Goal: Task Accomplishment & Management: Manage account settings

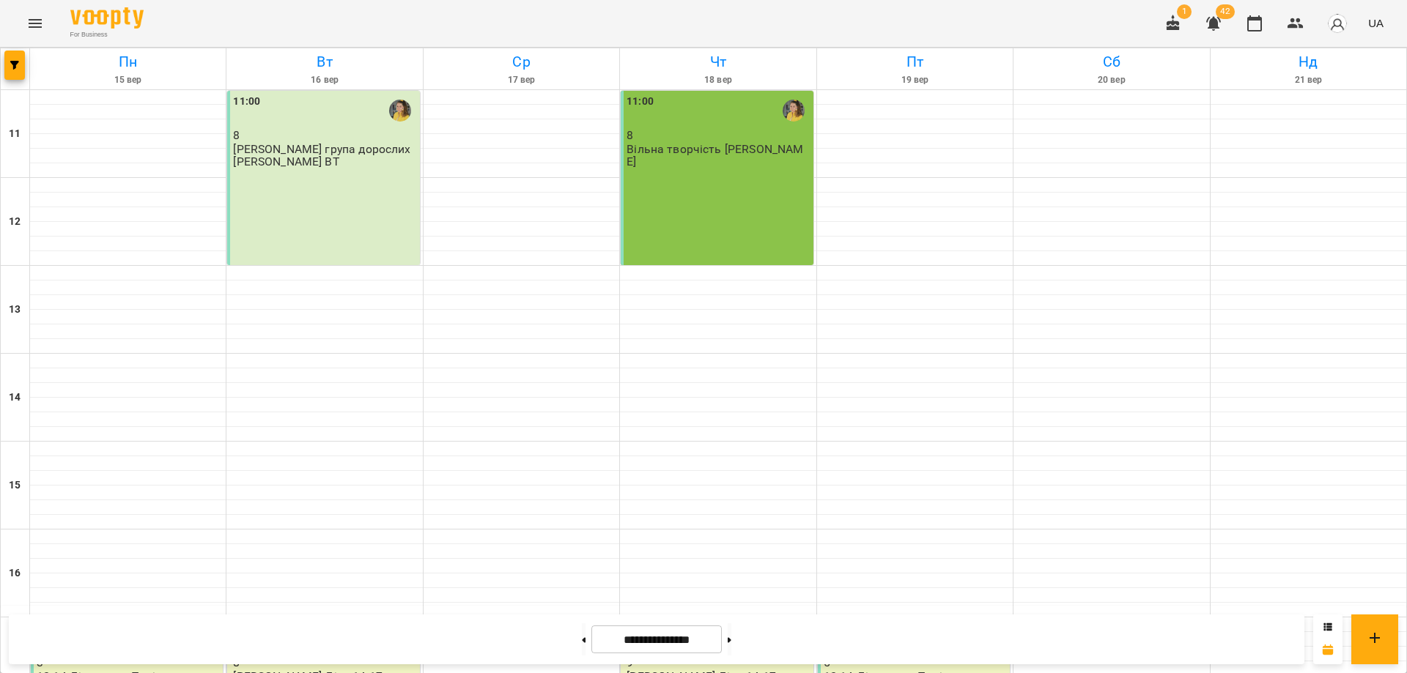
scroll to position [345, 0]
click at [1268, 26] on button "button" at bounding box center [1254, 23] width 35 height 35
click at [37, 19] on icon "Menu" at bounding box center [35, 24] width 18 height 18
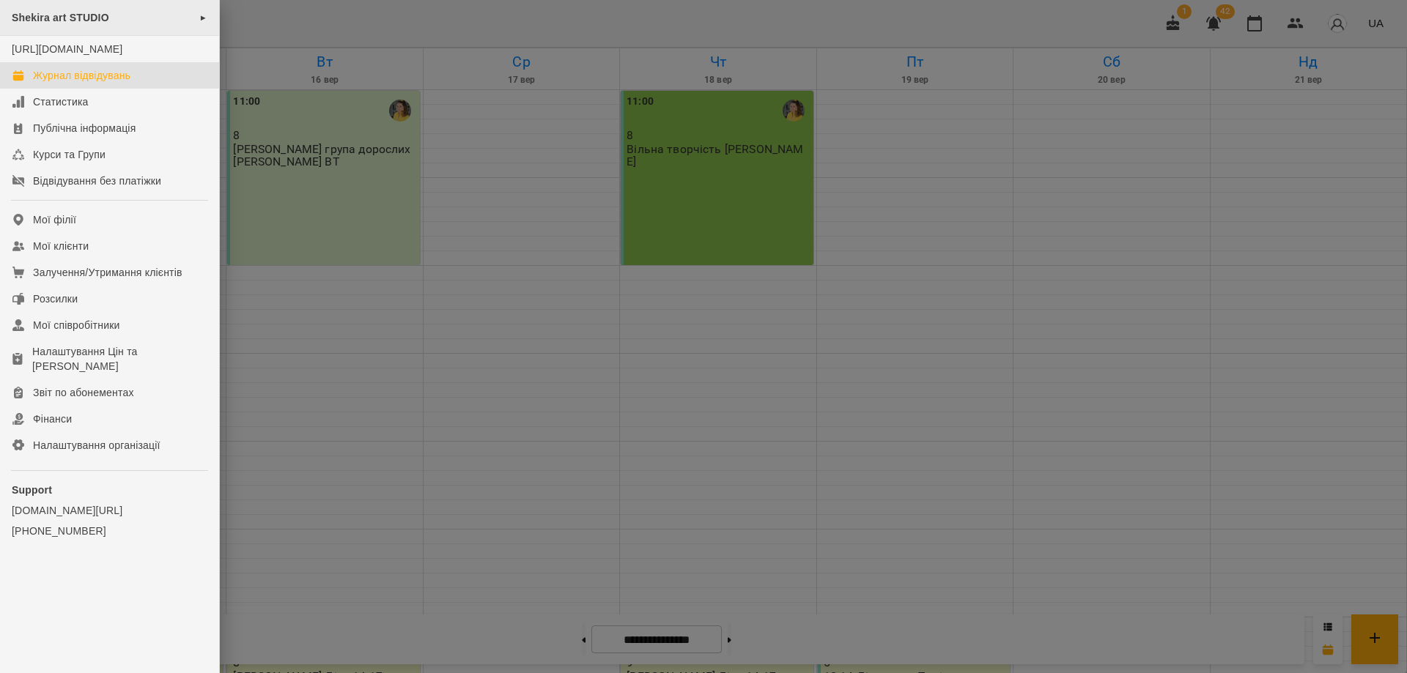
click at [48, 21] on span "Shekira art STUDIO" at bounding box center [60, 18] width 97 height 12
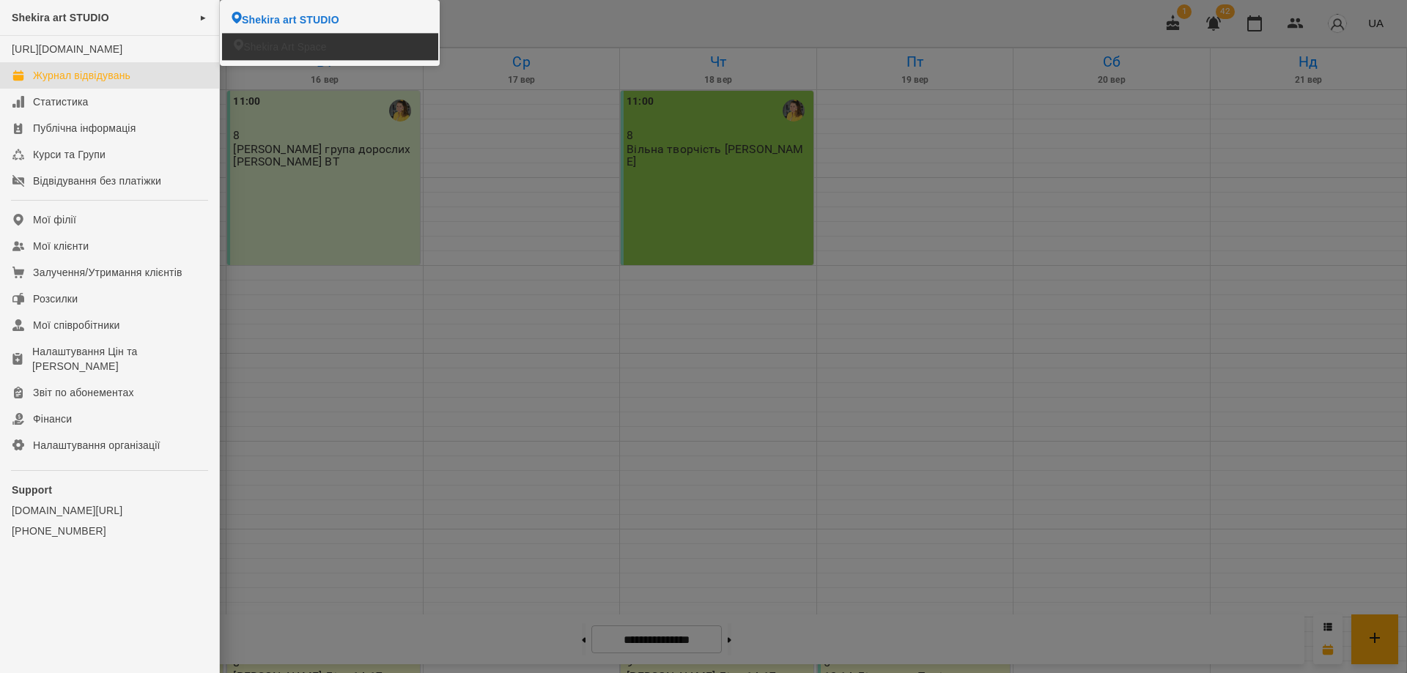
click at [267, 49] on span "Shekira Art Space" at bounding box center [284, 47] width 83 height 15
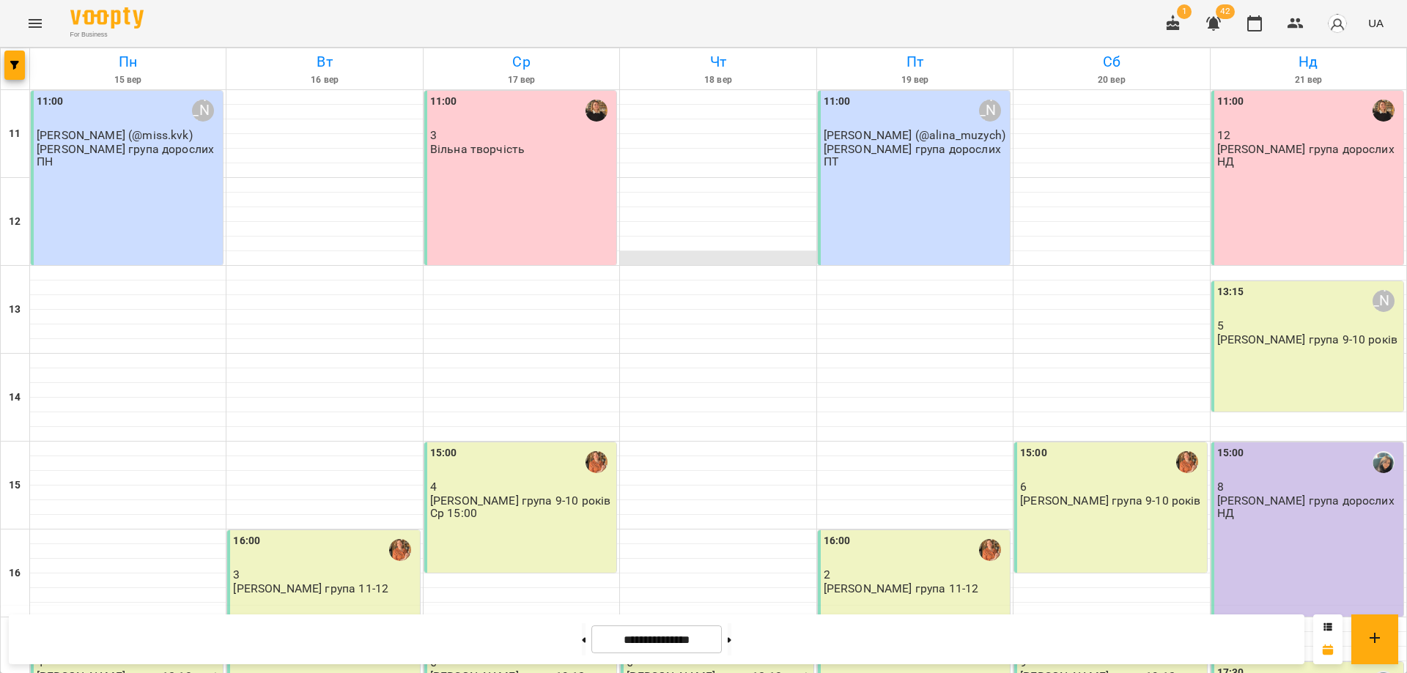
scroll to position [274, 0]
click at [37, 23] on icon "Menu" at bounding box center [35, 23] width 13 height 9
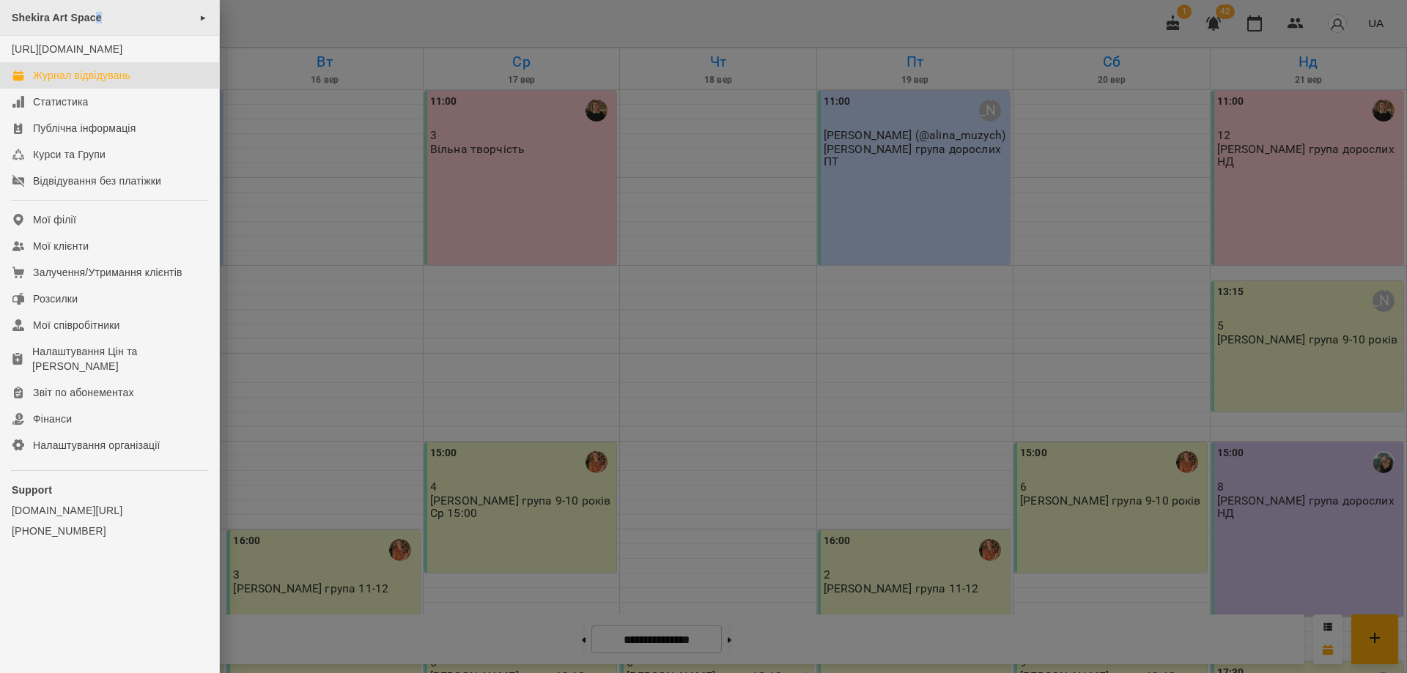
click at [100, 21] on span "Shekira Art Space" at bounding box center [57, 18] width 90 height 12
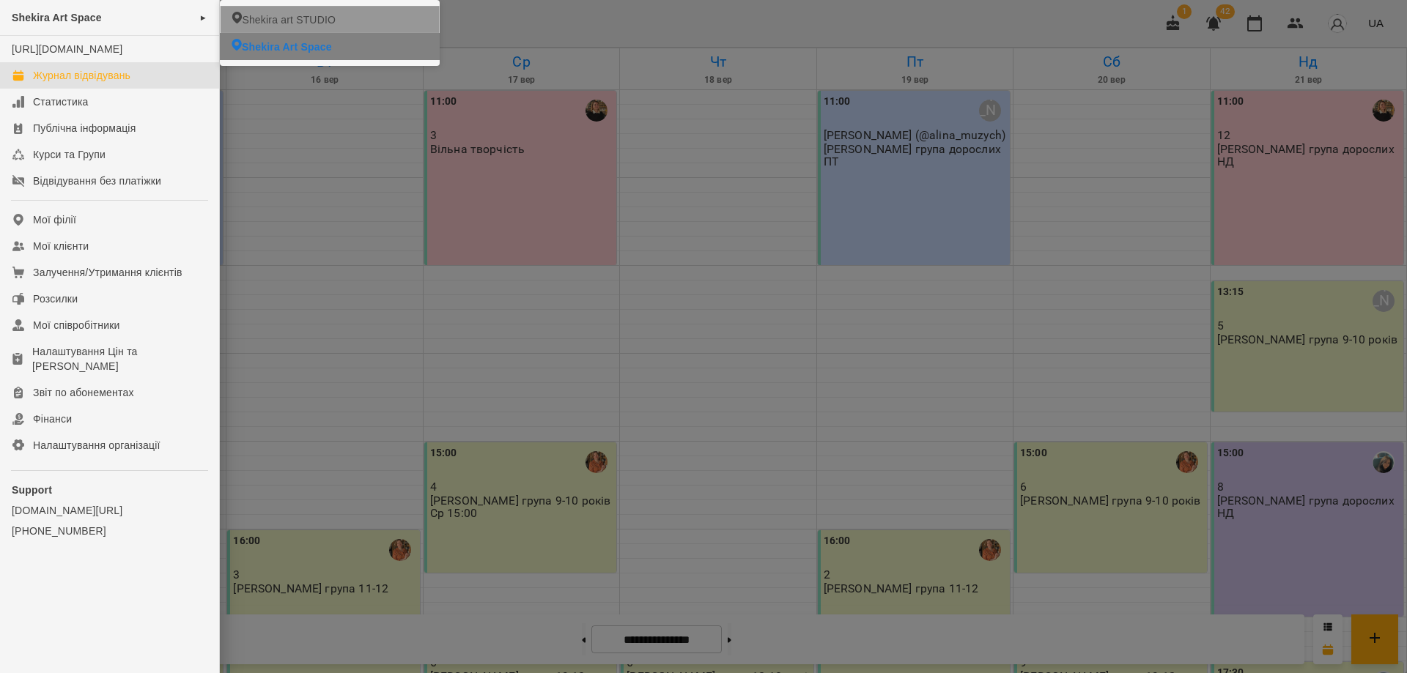
click at [347, 18] on li "Shekira art STUDIO" at bounding box center [329, 19] width 219 height 27
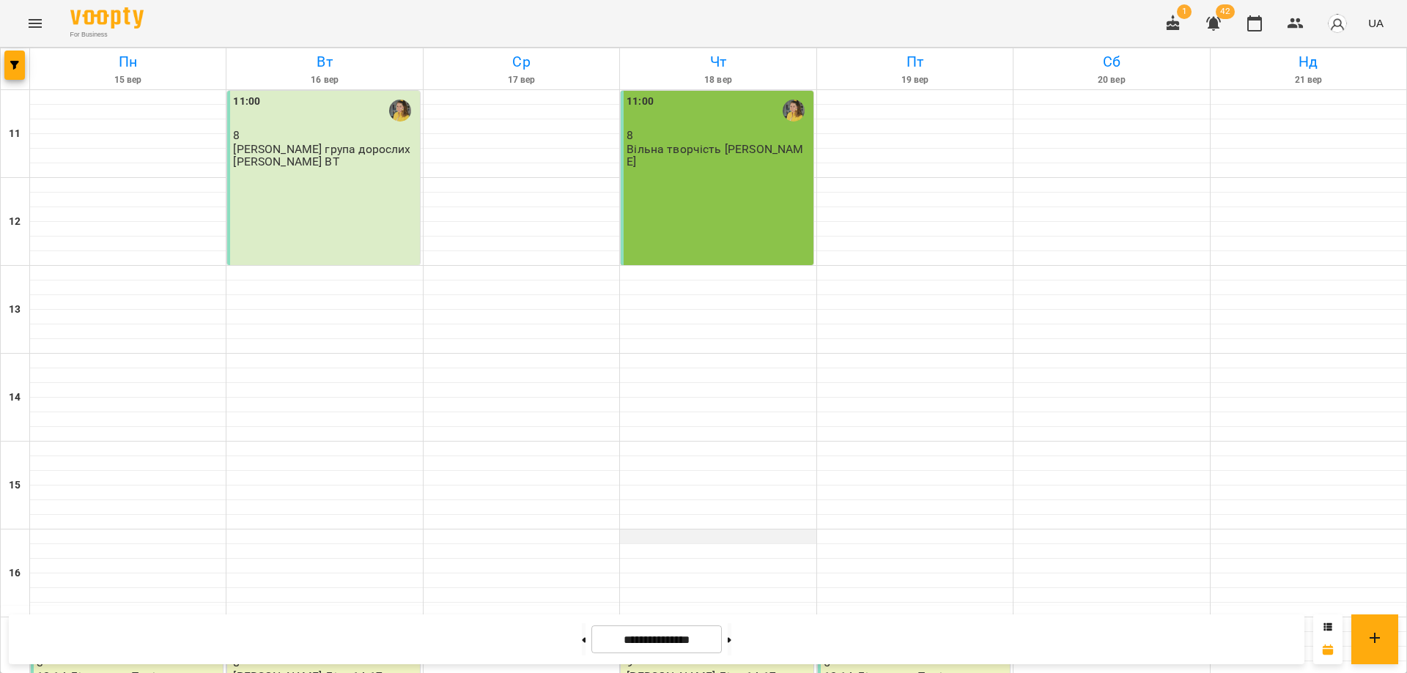
scroll to position [362, 0]
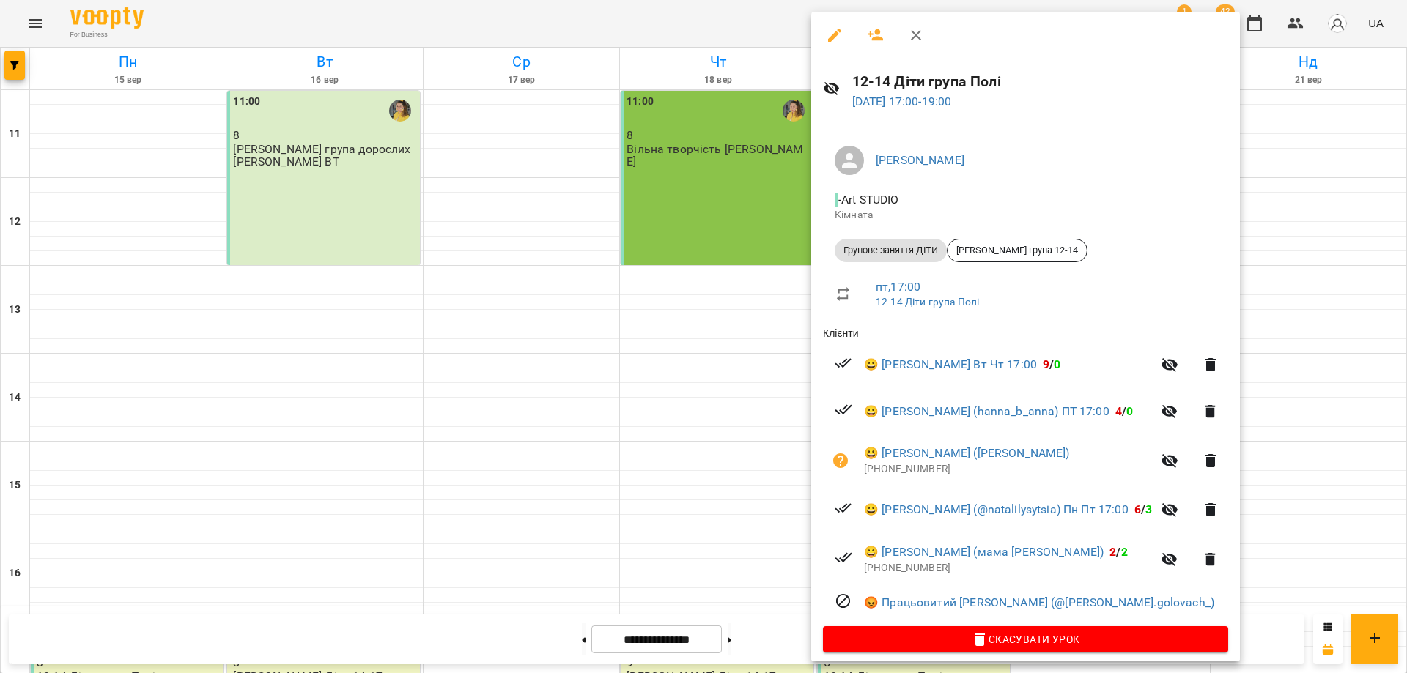
scroll to position [11, 0]
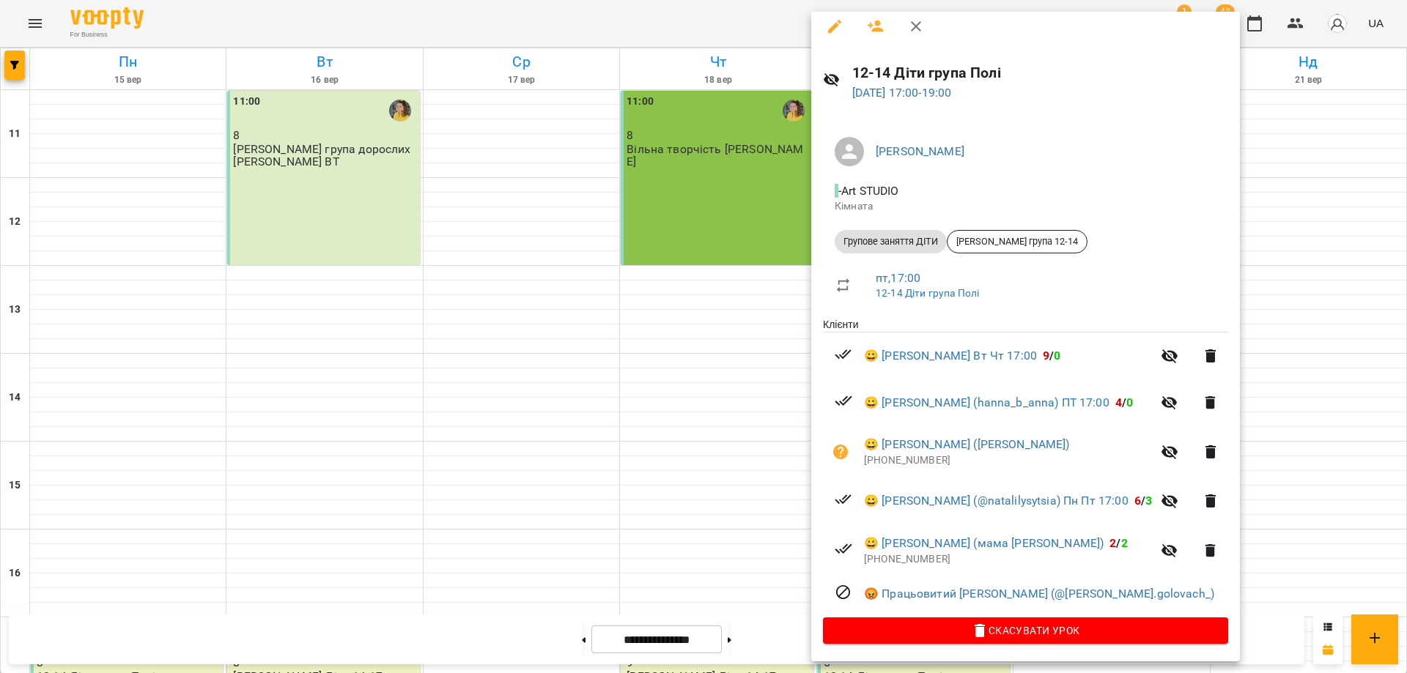
click at [664, 29] on div at bounding box center [703, 336] width 1407 height 673
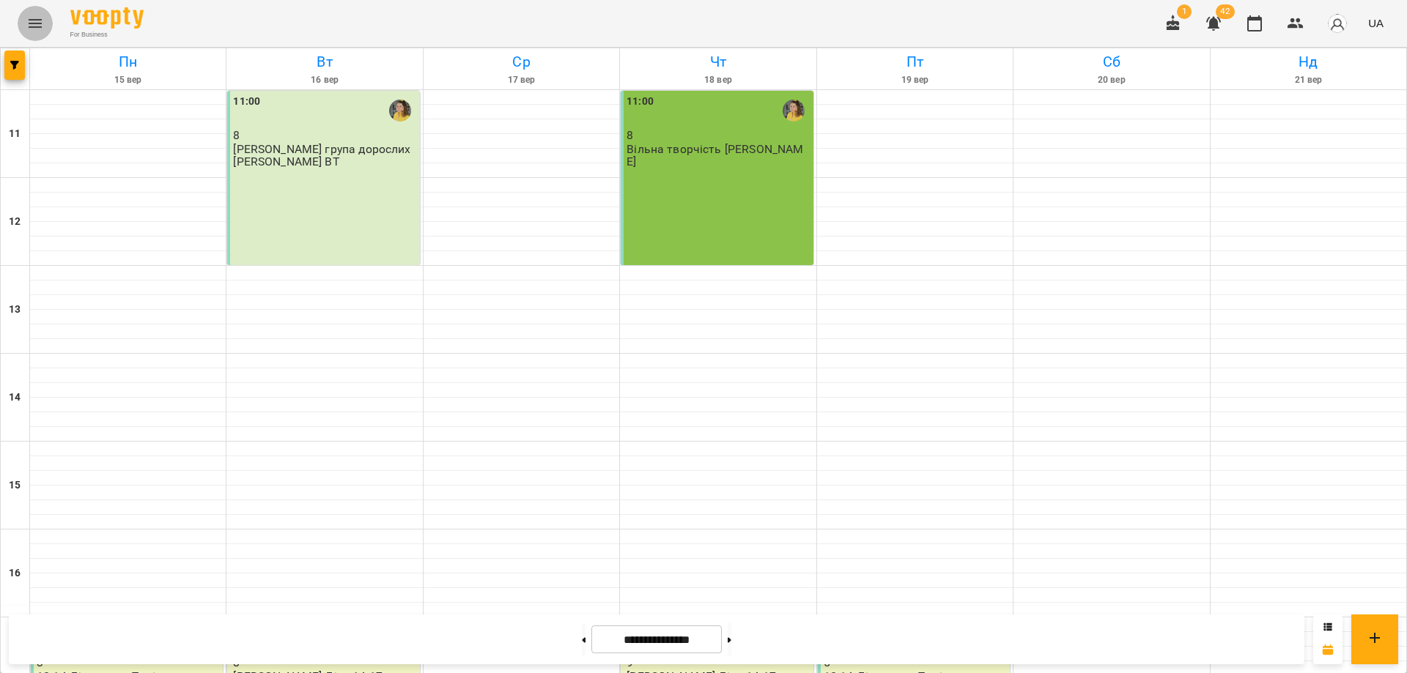
click at [31, 10] on button "Menu" at bounding box center [35, 23] width 35 height 35
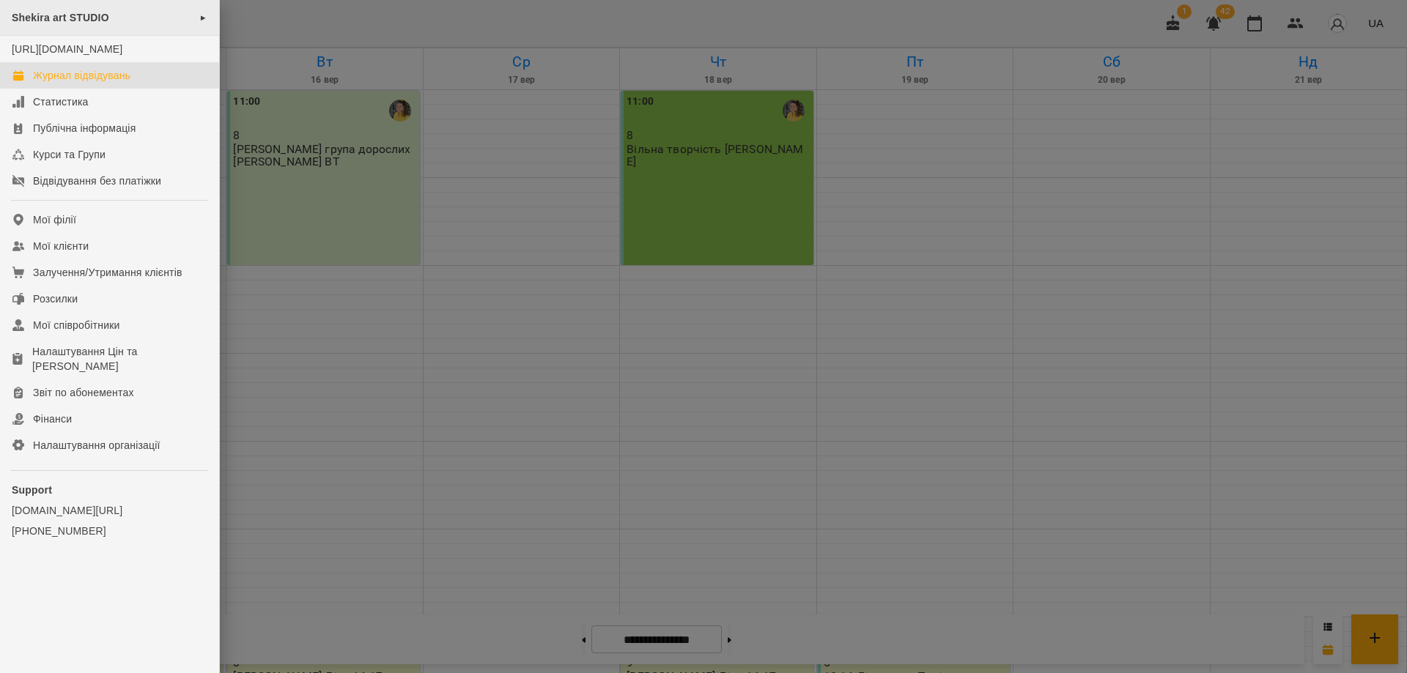
click at [94, 21] on span "Shekira art STUDIO" at bounding box center [60, 18] width 97 height 12
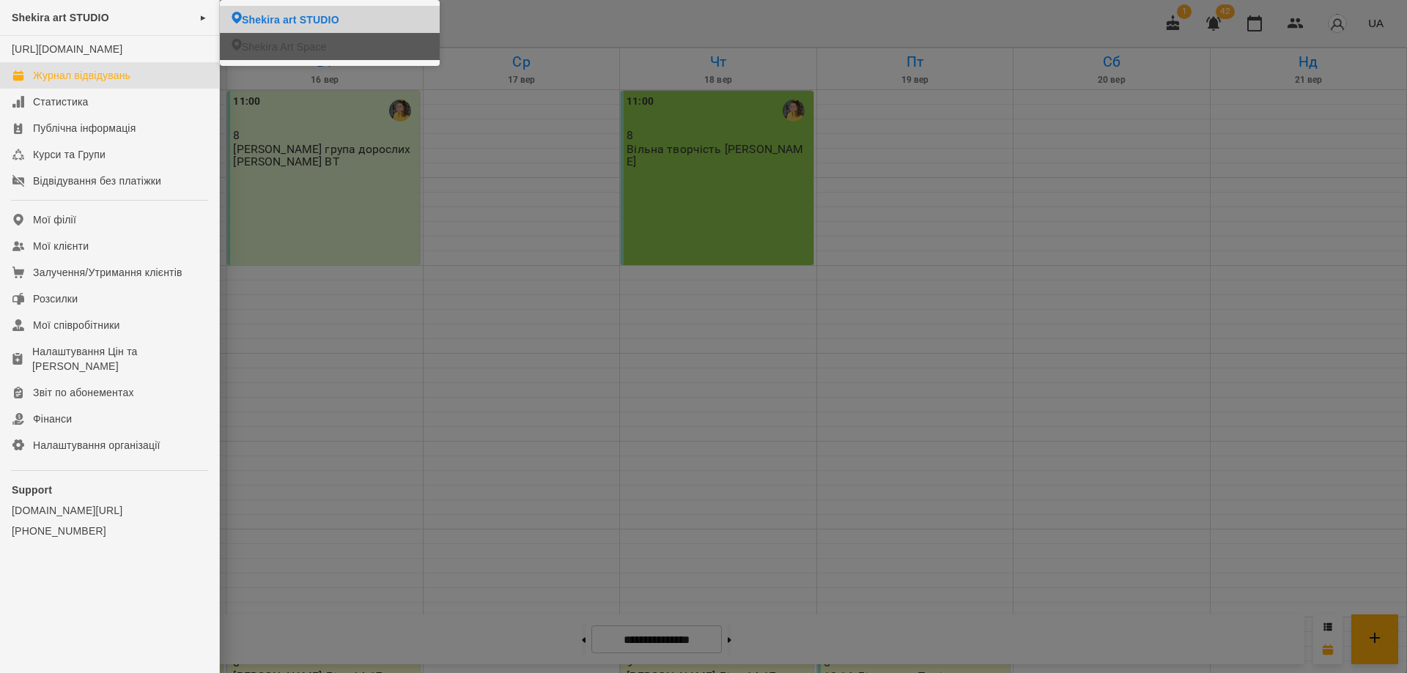
click at [296, 48] on span "Shekira Art Space" at bounding box center [284, 47] width 84 height 15
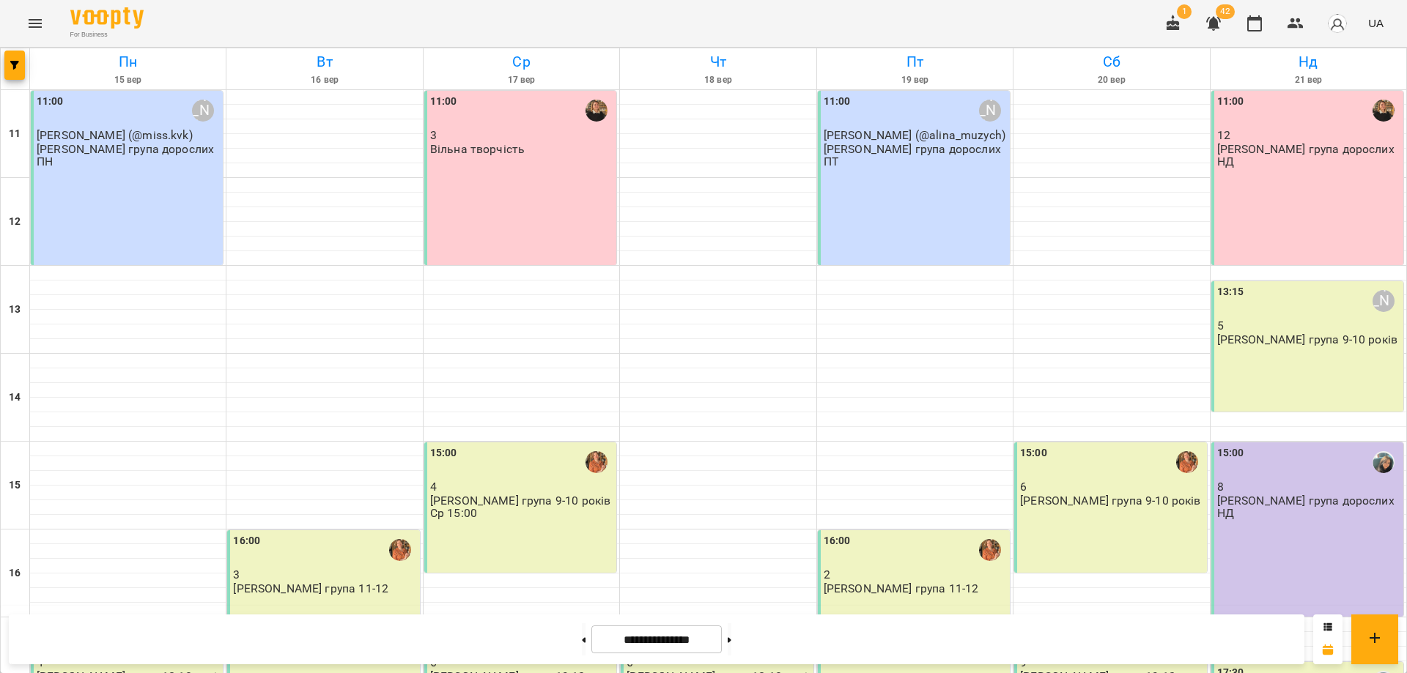
click at [907, 222] on div "11:00 [PERSON_NAME] [PERSON_NAME] (@alina_muzych) [PERSON_NAME] група дорослих …" at bounding box center [914, 178] width 192 height 174
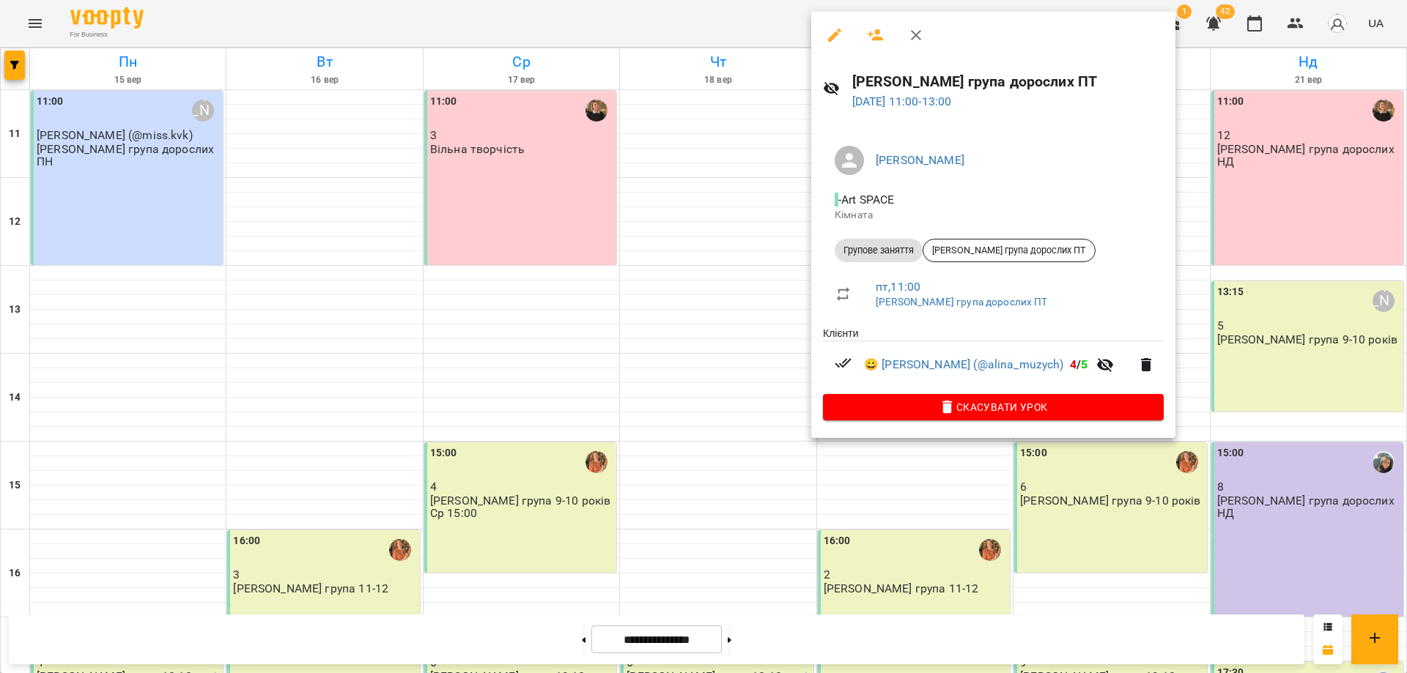
click at [896, 577] on div at bounding box center [703, 336] width 1407 height 673
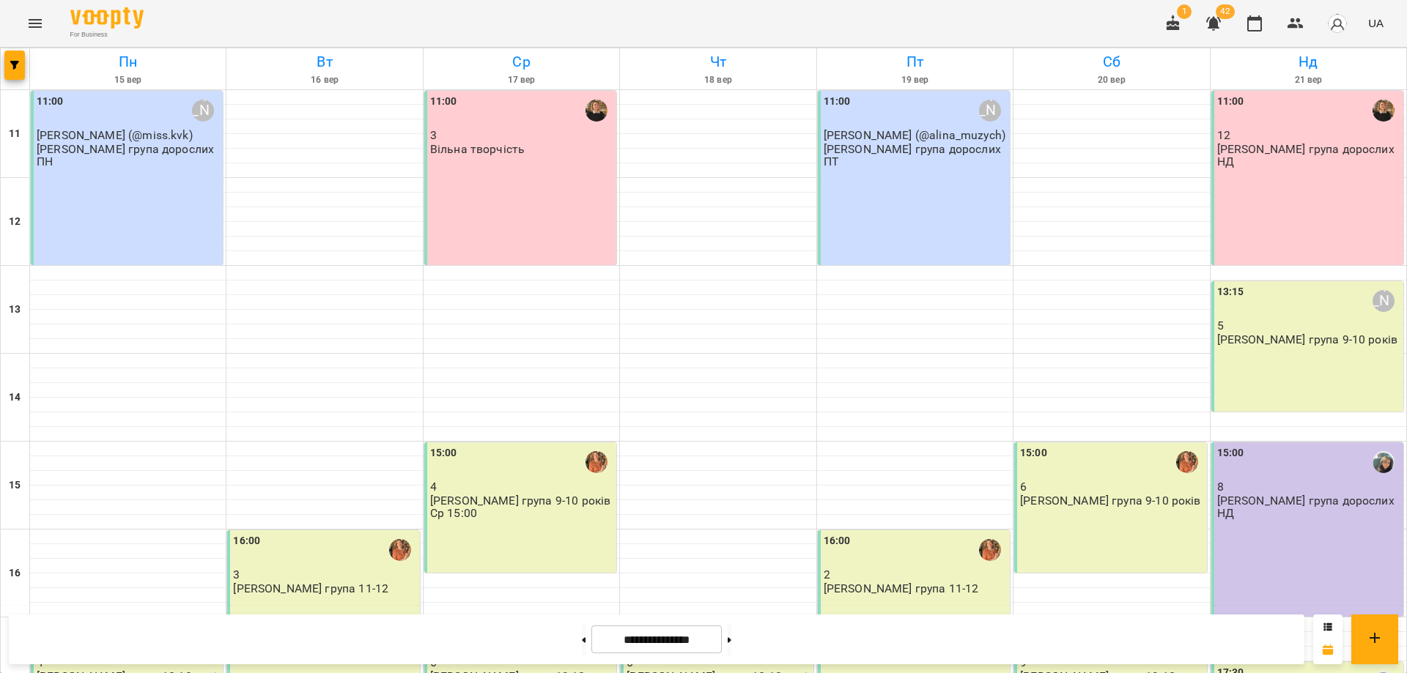
click at [896, 577] on p "2" at bounding box center [915, 575] width 183 height 12
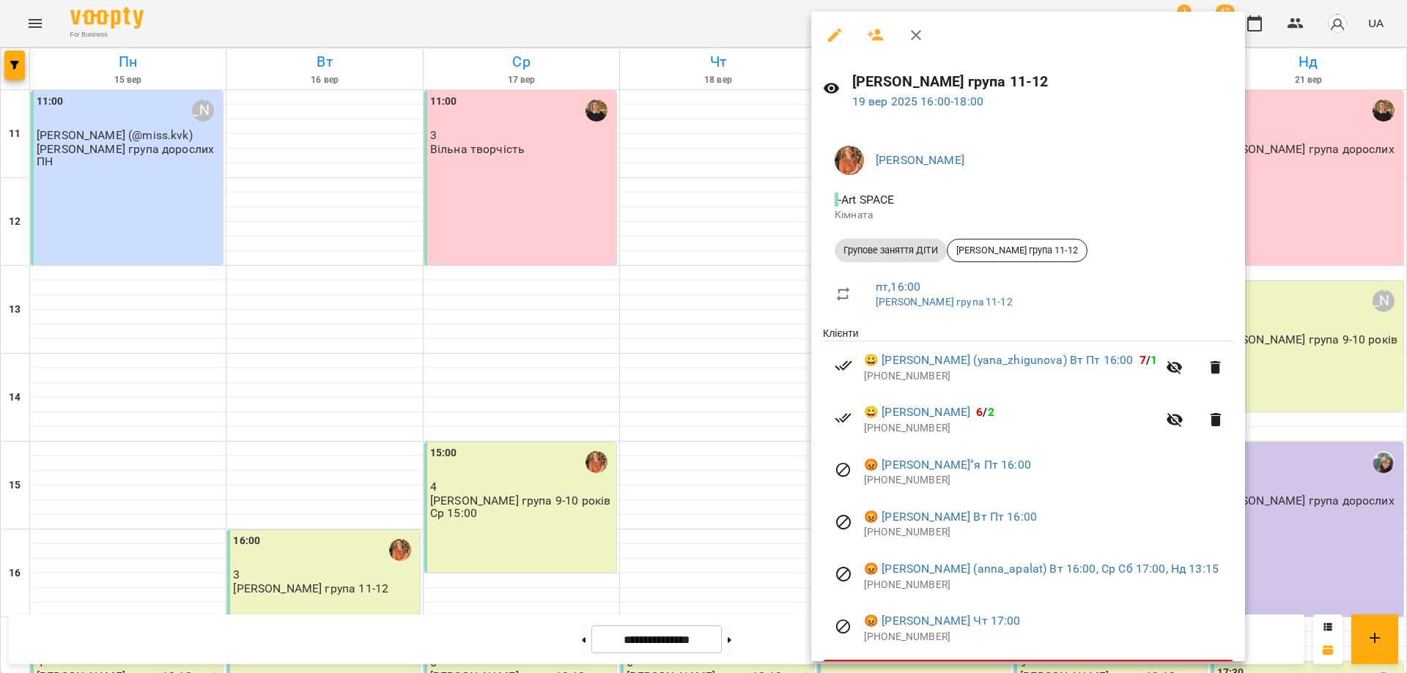
scroll to position [45, 0]
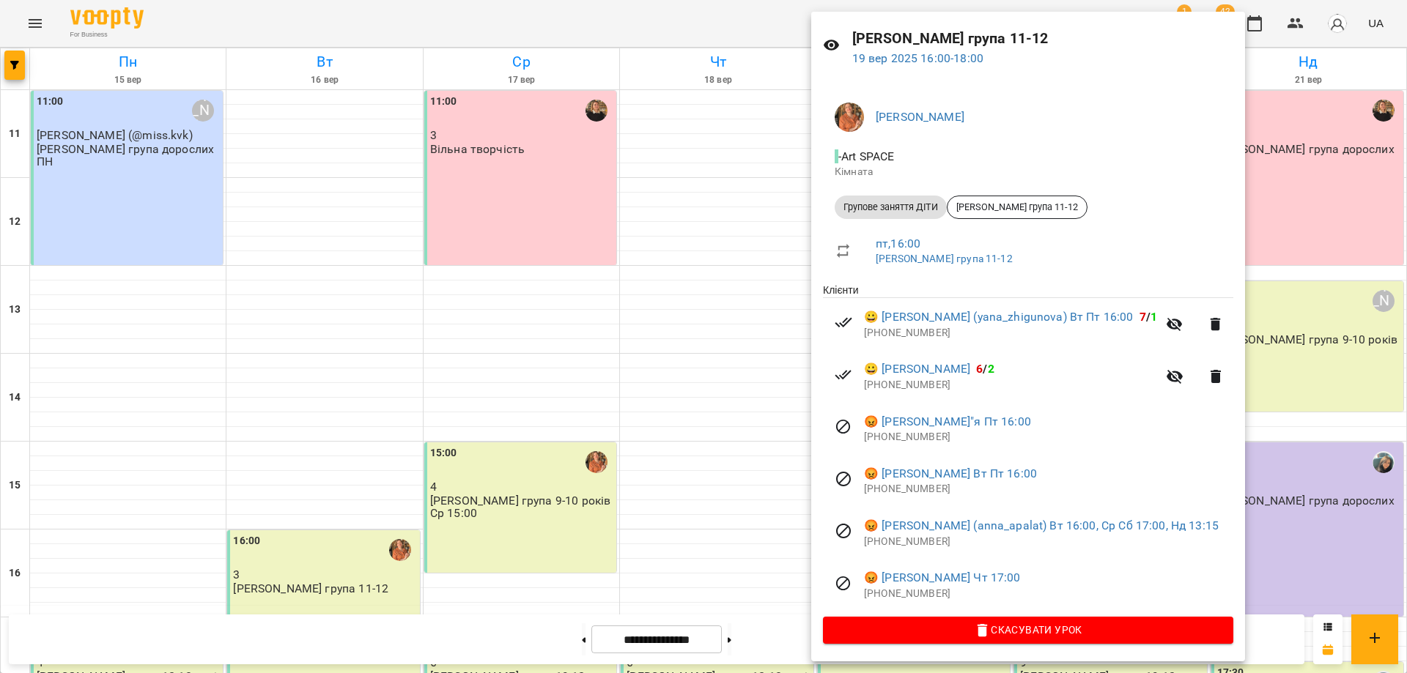
click at [493, 505] on div at bounding box center [703, 336] width 1407 height 673
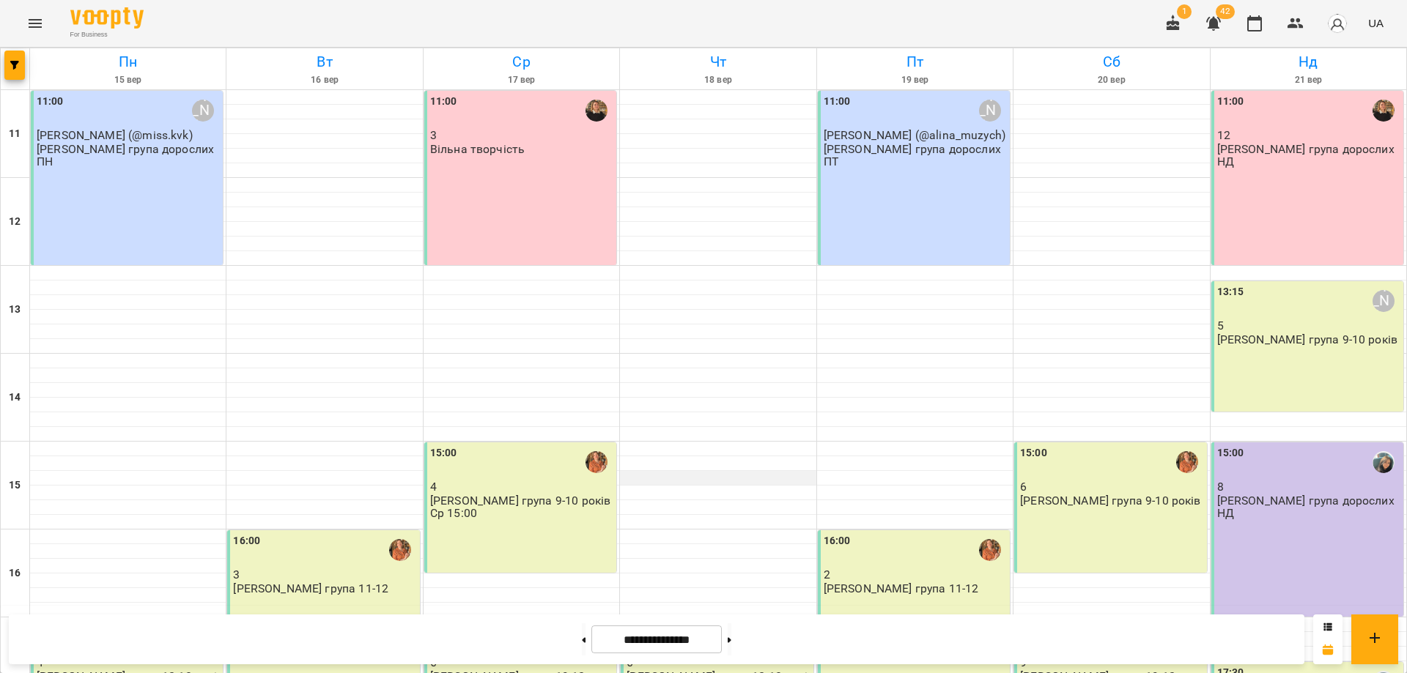
scroll to position [224, 0]
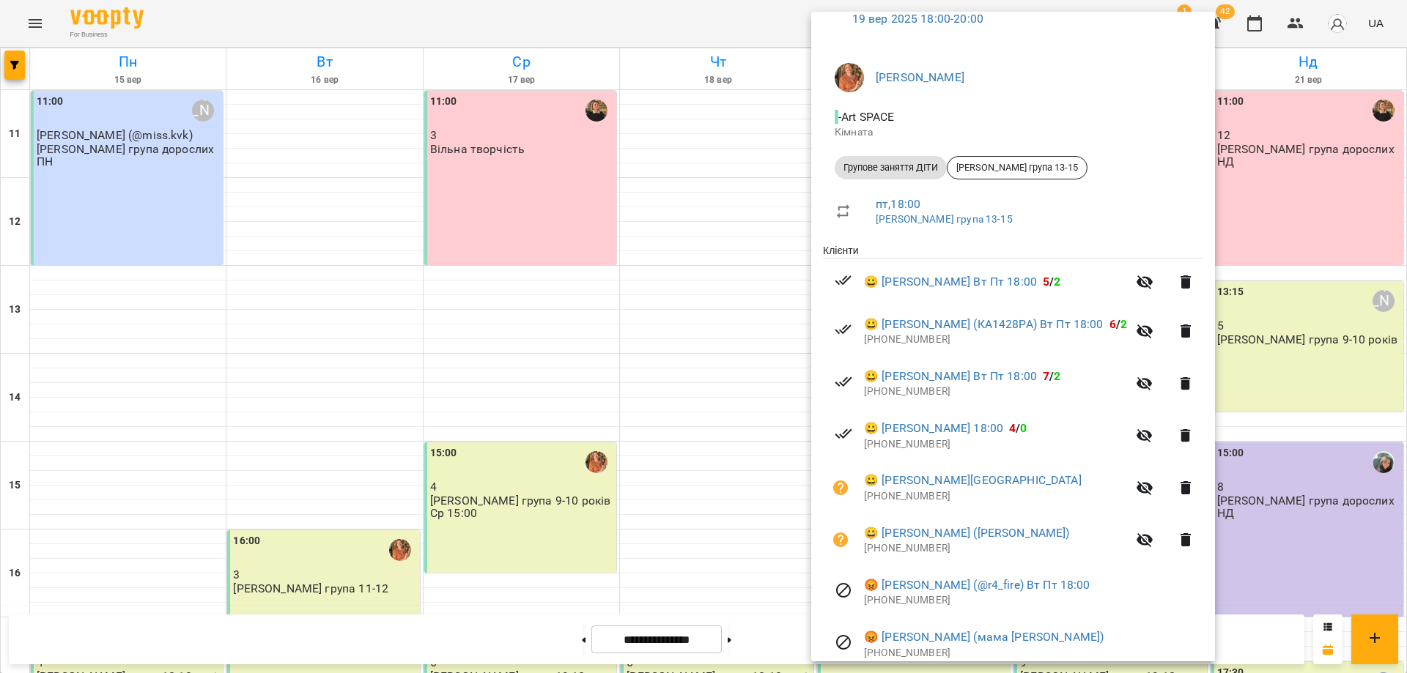
scroll to position [144, 0]
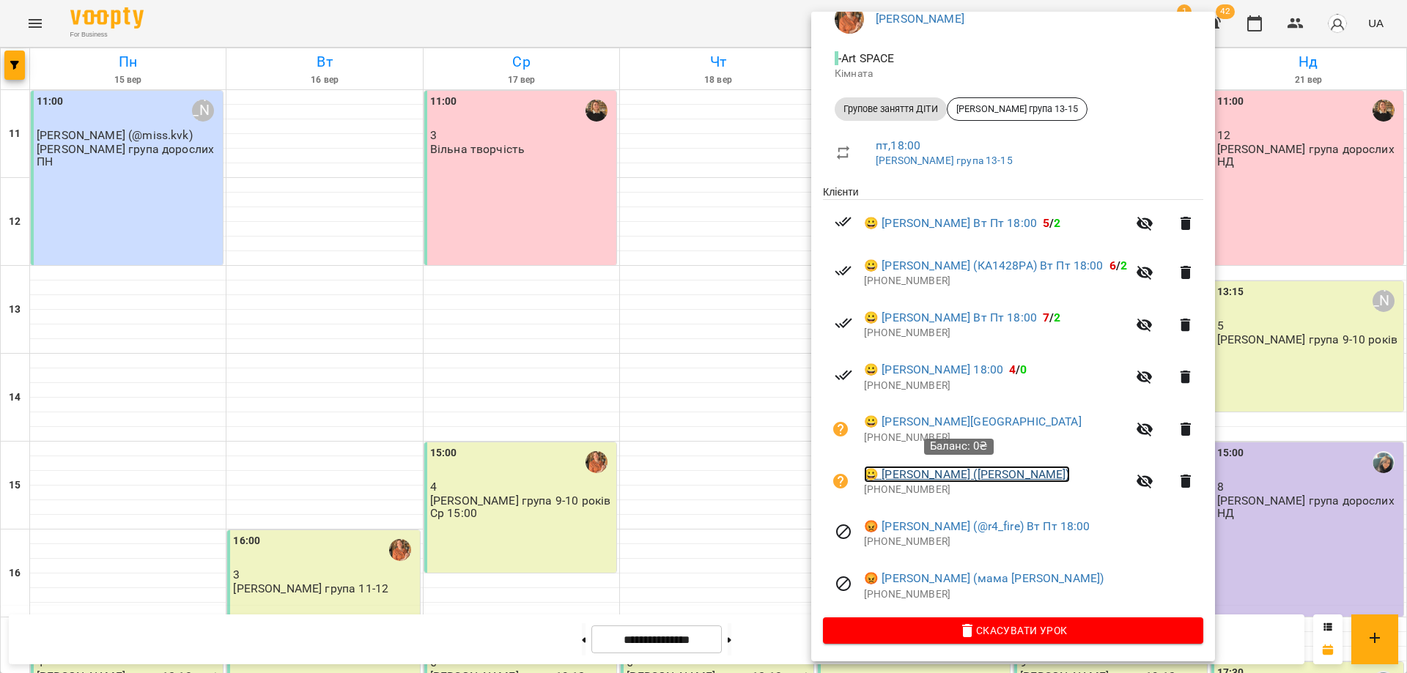
click at [962, 477] on link "😀 [PERSON_NAME] ([PERSON_NAME])" at bounding box center [967, 475] width 206 height 18
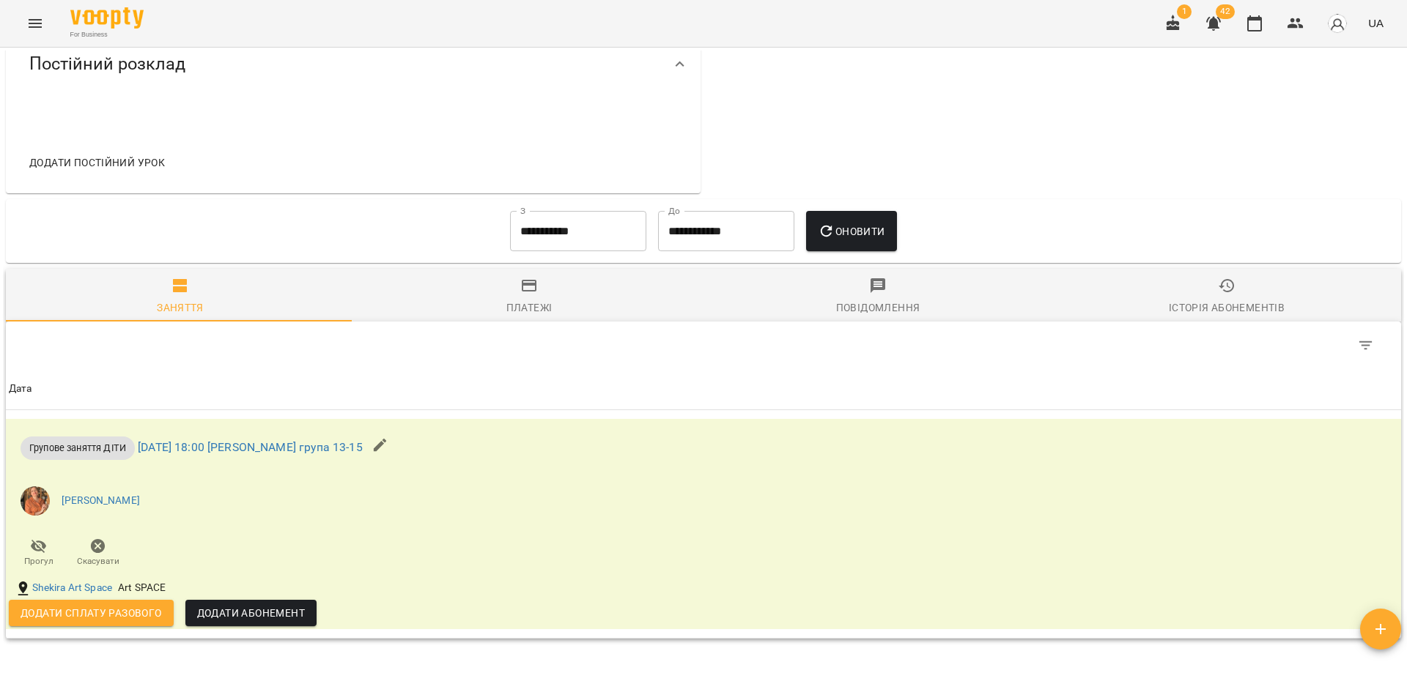
scroll to position [491, 0]
click at [81, 610] on span "Додати сплату разового" at bounding box center [91, 613] width 141 height 18
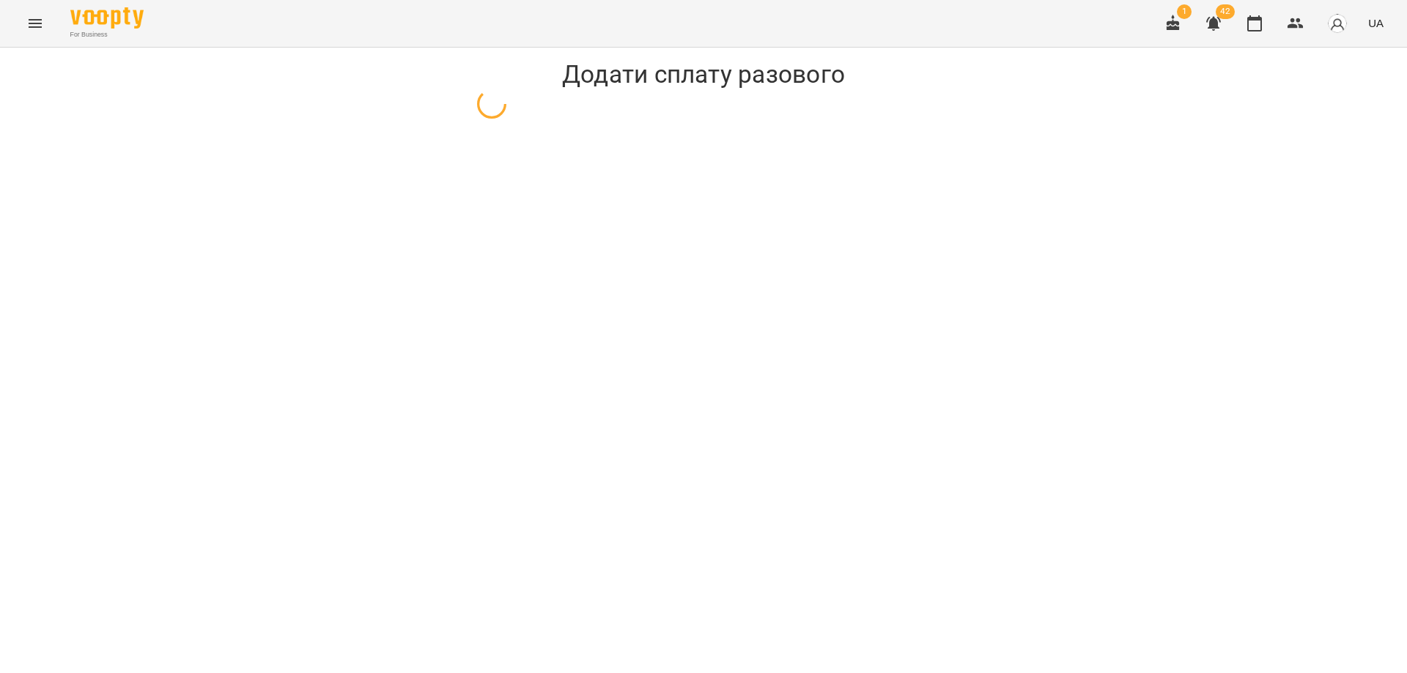
select select "**********"
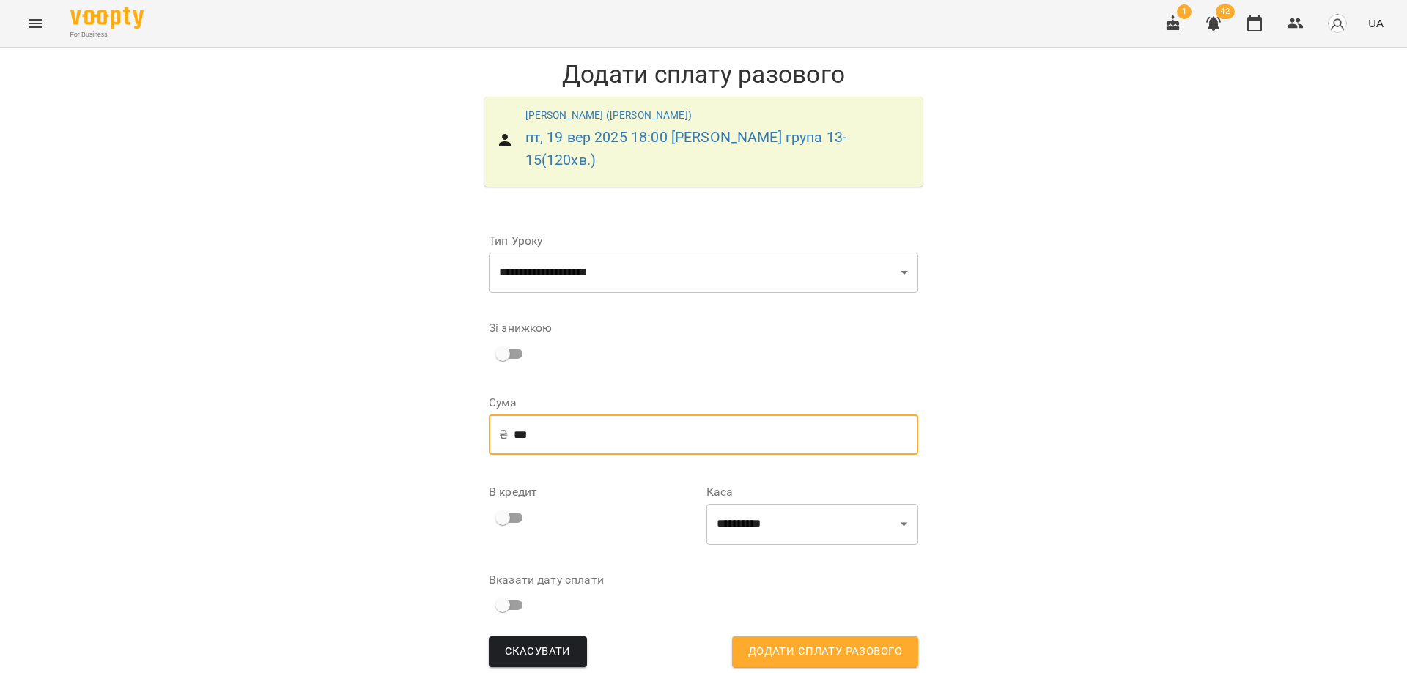
drag, startPoint x: 671, startPoint y: 418, endPoint x: 479, endPoint y: 424, distance: 192.8
click at [479, 424] on form "**********" at bounding box center [703, 446] width 453 height 468
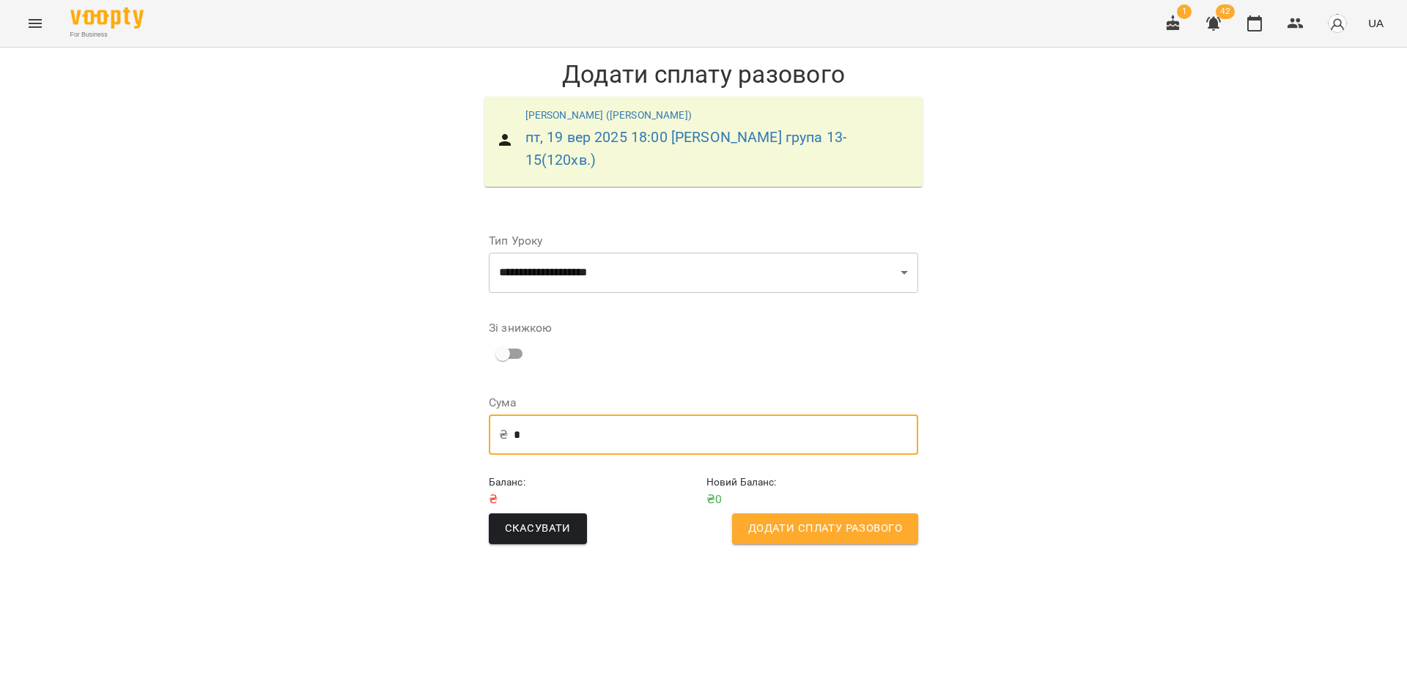
type input "*"
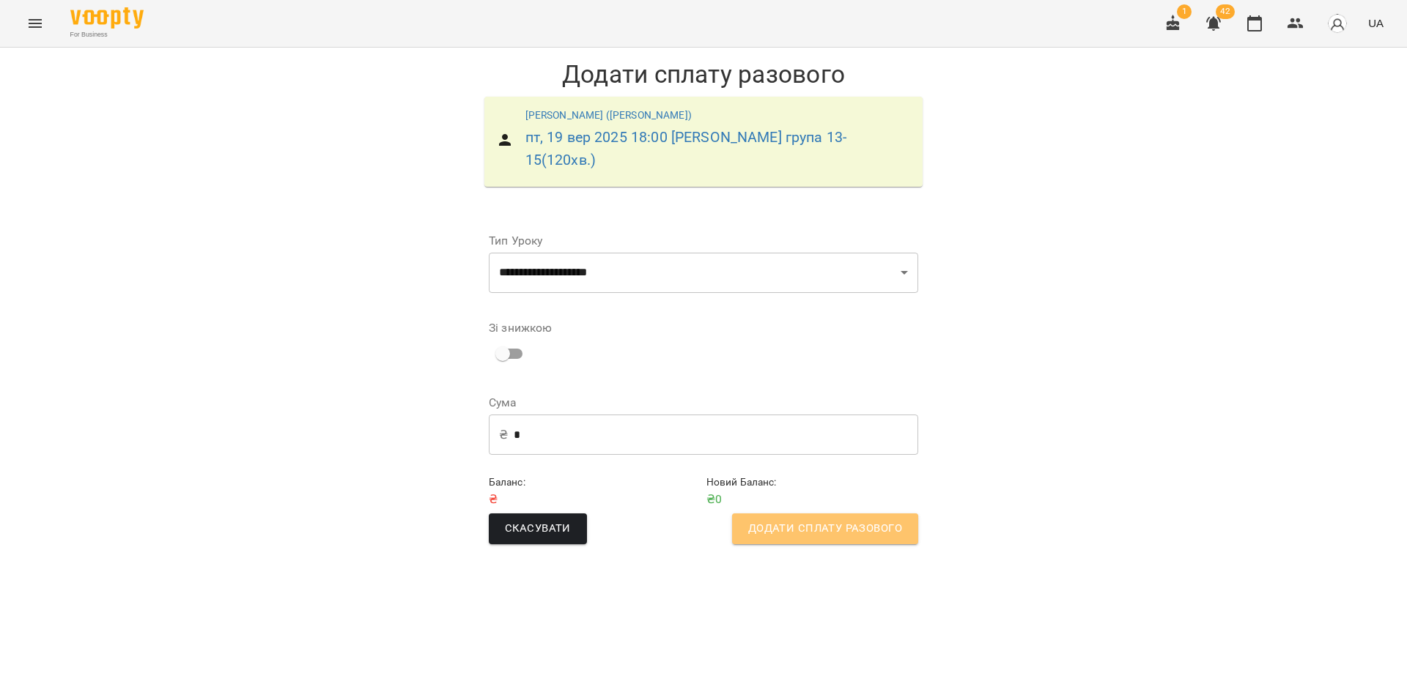
click at [863, 516] on button "Додати сплату разового" at bounding box center [825, 529] width 186 height 31
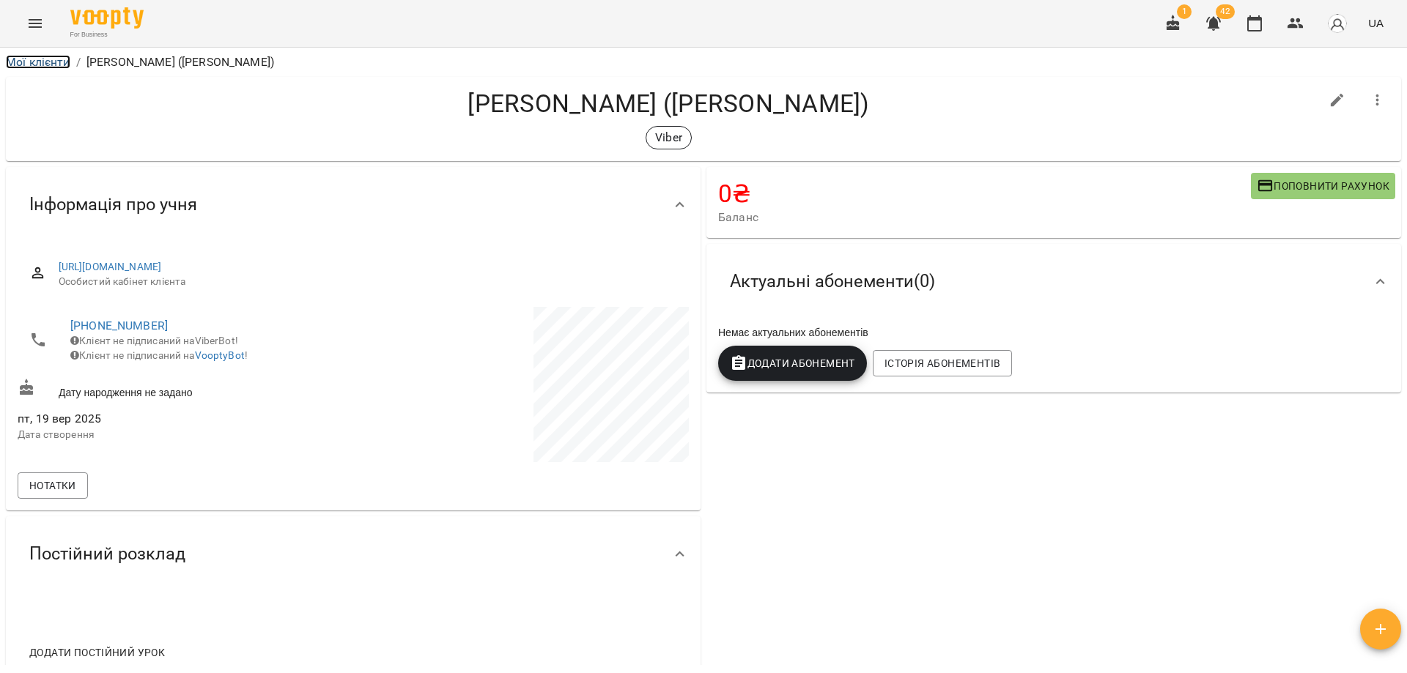
click at [61, 61] on link "Мої клієнти" at bounding box center [38, 62] width 64 height 14
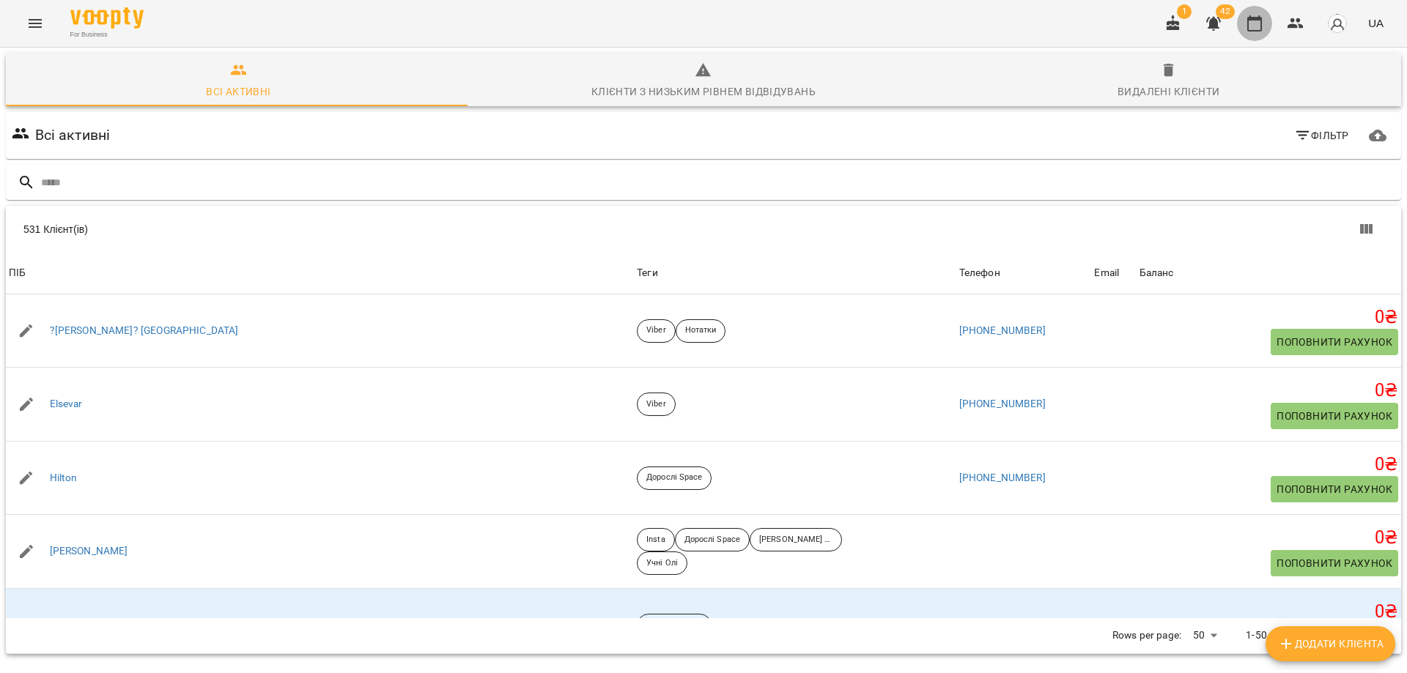
click at [1268, 26] on button "button" at bounding box center [1254, 23] width 35 height 35
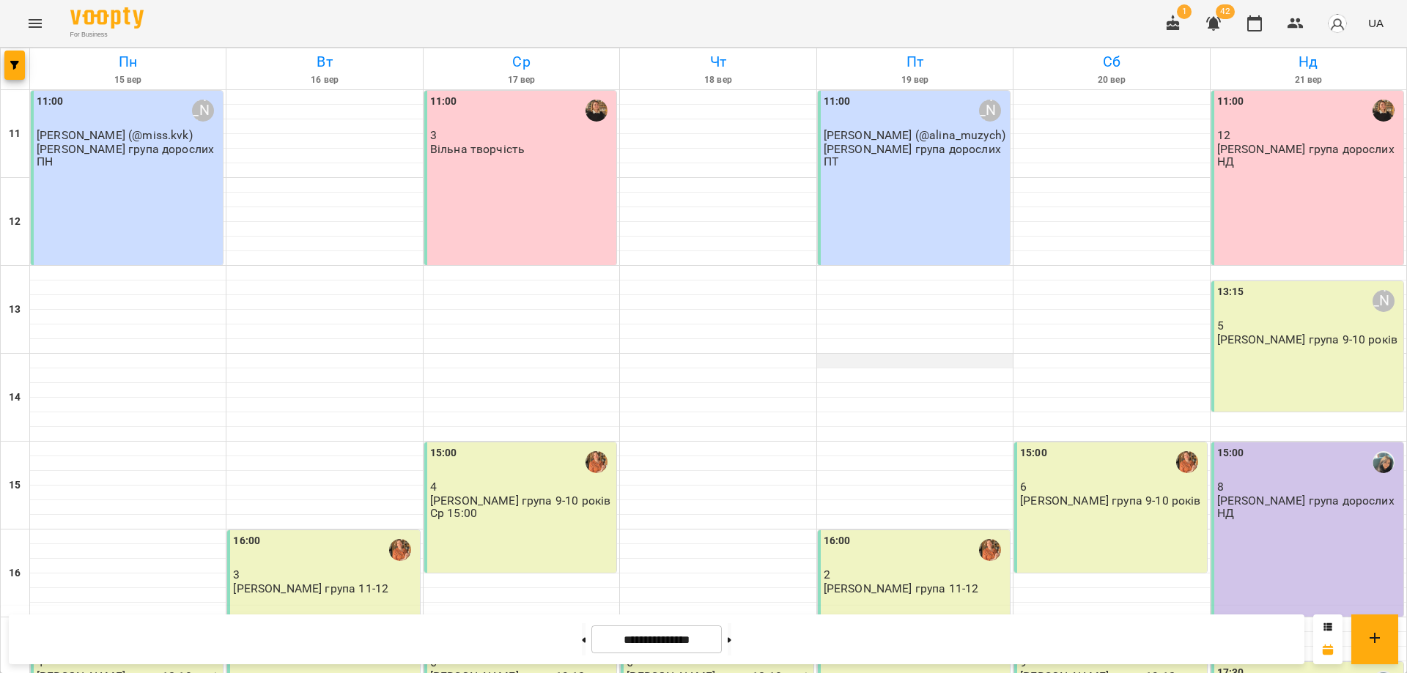
scroll to position [274, 0]
click at [922, 531] on div "16:00 2 [PERSON_NAME] група 11-12" at bounding box center [914, 618] width 192 height 174
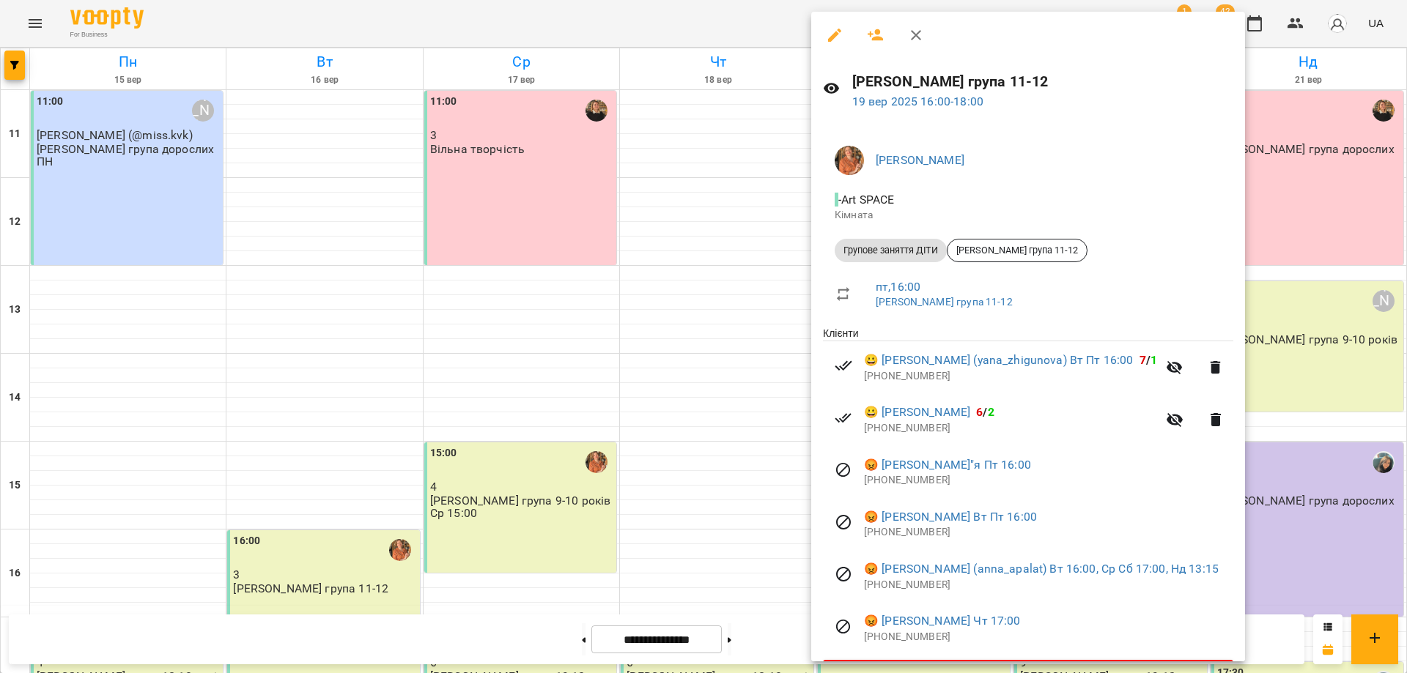
click at [606, 520] on div at bounding box center [703, 336] width 1407 height 673
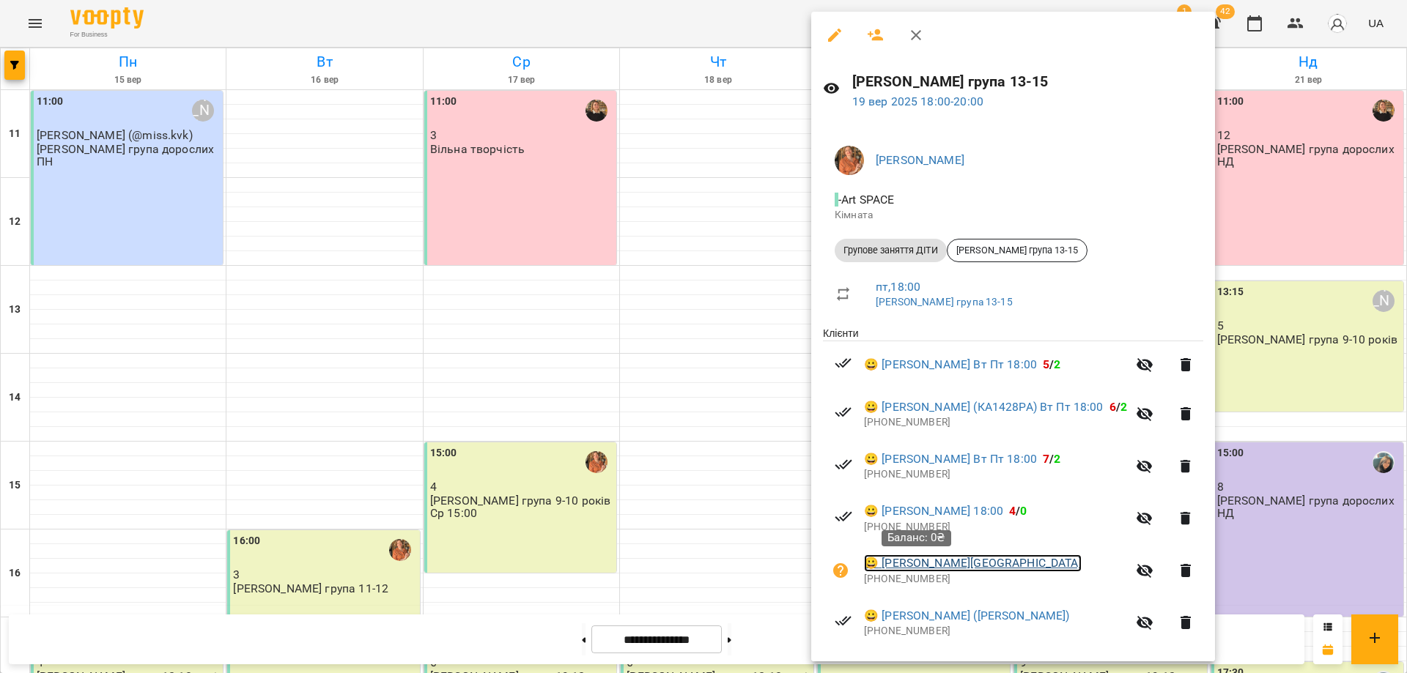
click at [904, 564] on link "😀 [PERSON_NAME][GEOGRAPHIC_DATA]" at bounding box center [973, 564] width 218 height 18
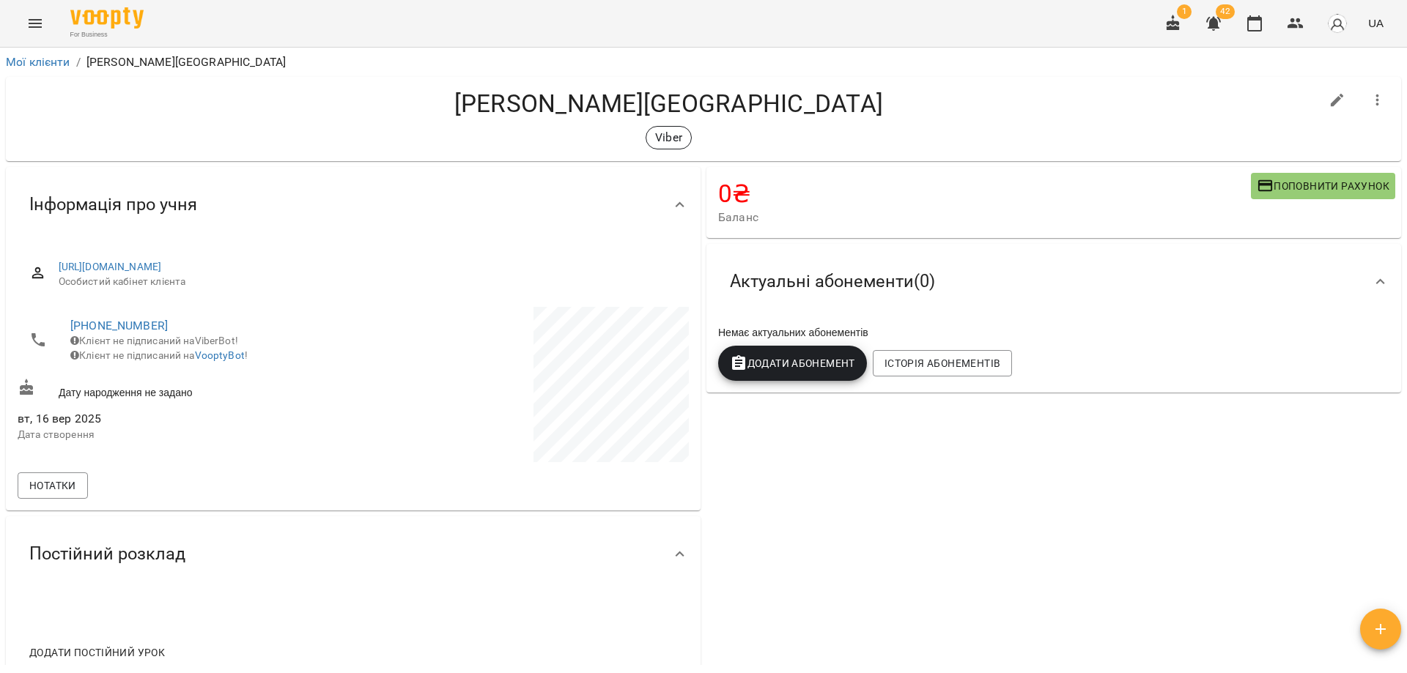
click at [1041, 502] on div "0 ₴ Баланс Поповнити рахунок Актуальні абонементи ( 0 ) Немає актуальних абонем…" at bounding box center [1054, 425] width 701 height 523
click at [1379, 355] on div "Немає актуальних абонементів Додати Абонемент Історія абонементів" at bounding box center [1053, 353] width 677 height 62
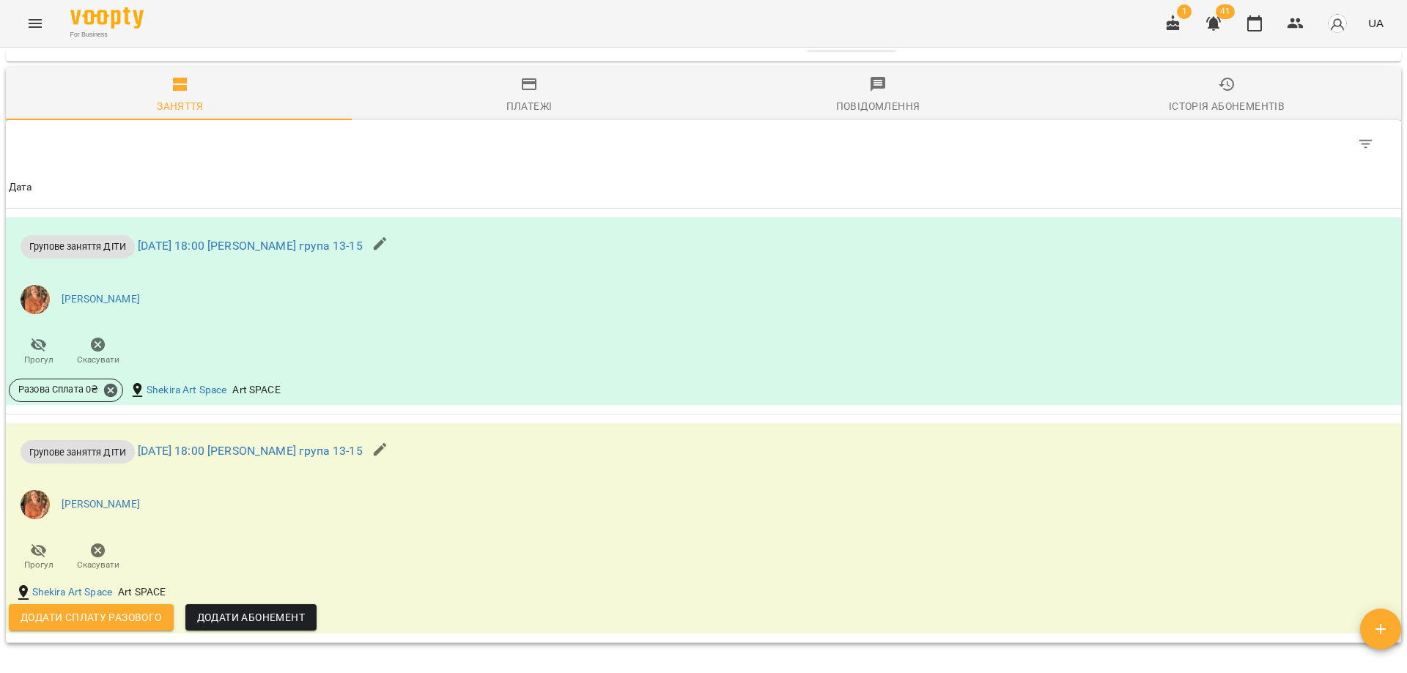
scroll to position [693, 0]
click at [1264, 12] on button "button" at bounding box center [1254, 23] width 35 height 35
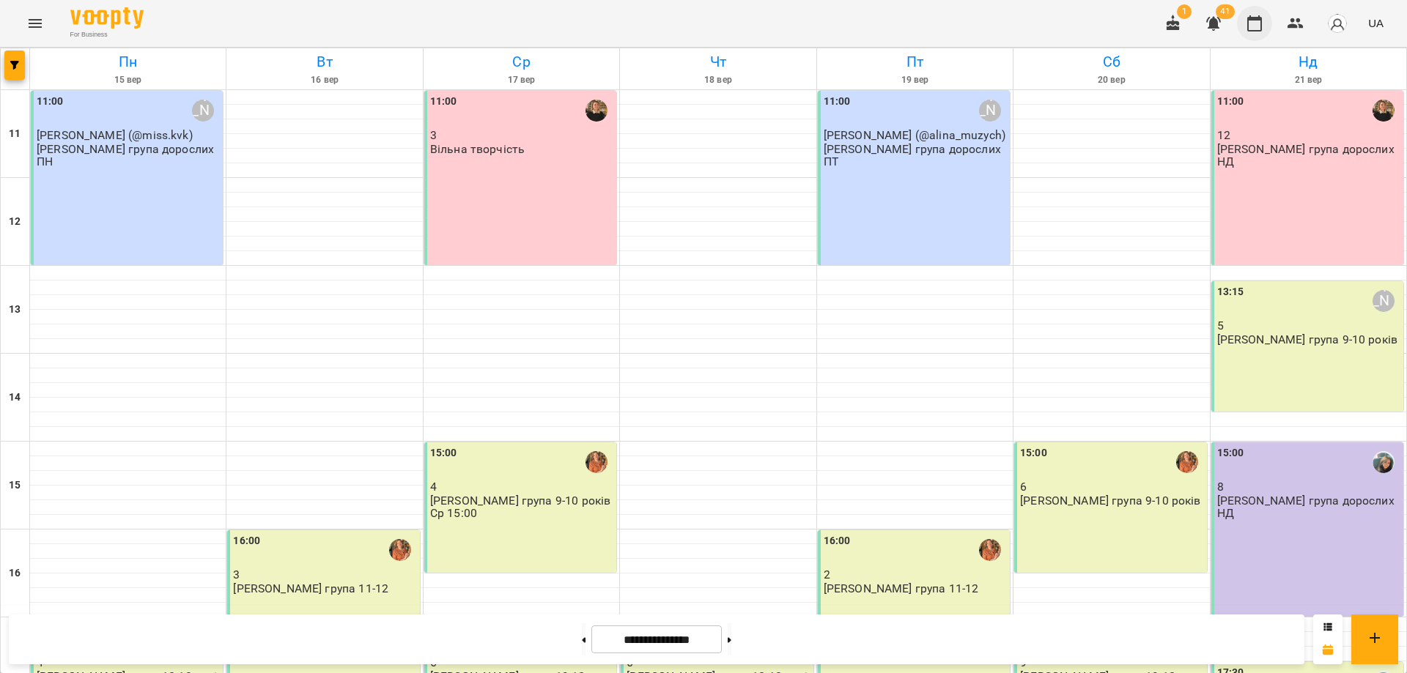
click at [1259, 22] on icon "button" at bounding box center [1255, 24] width 18 height 18
